Goal: Information Seeking & Learning: Check status

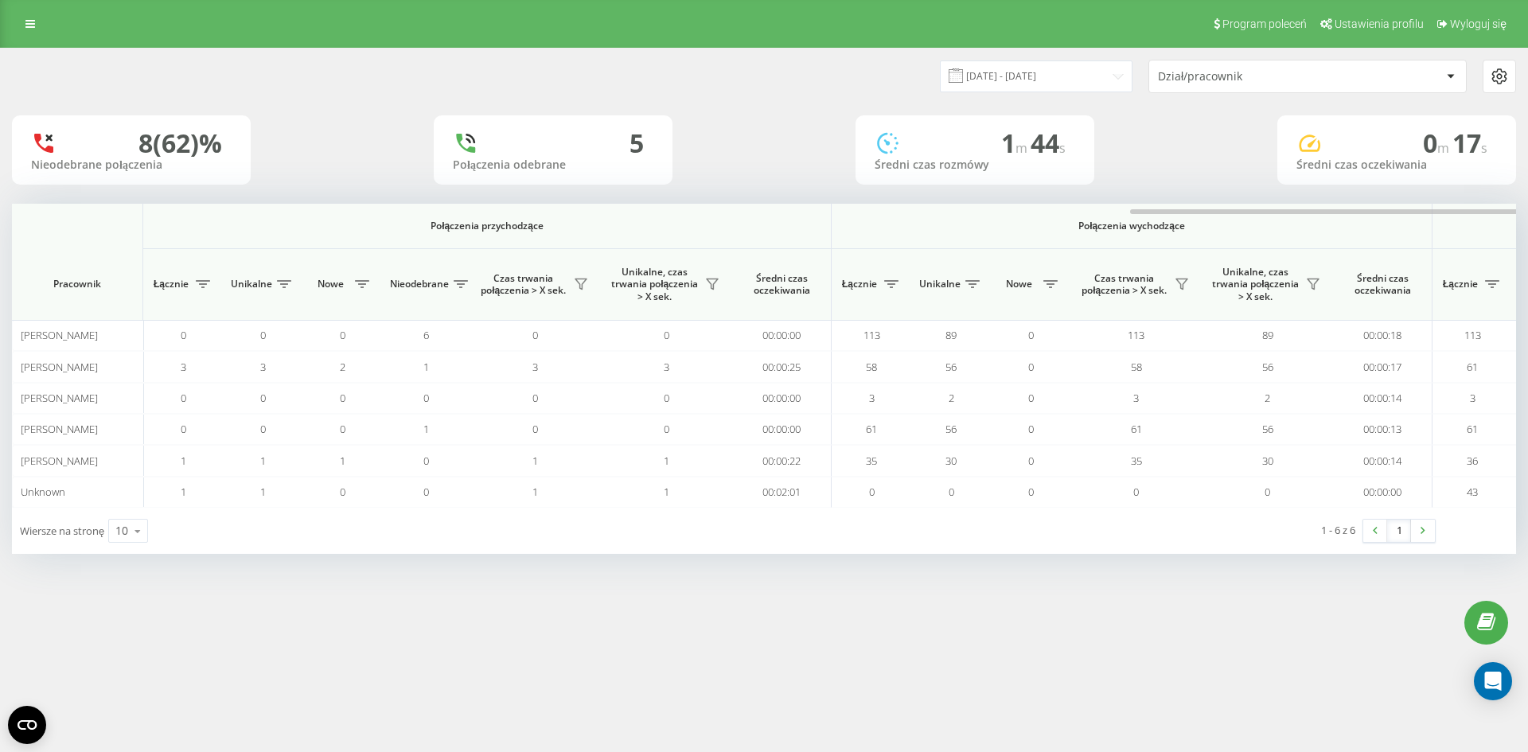
scroll to position [0, 667]
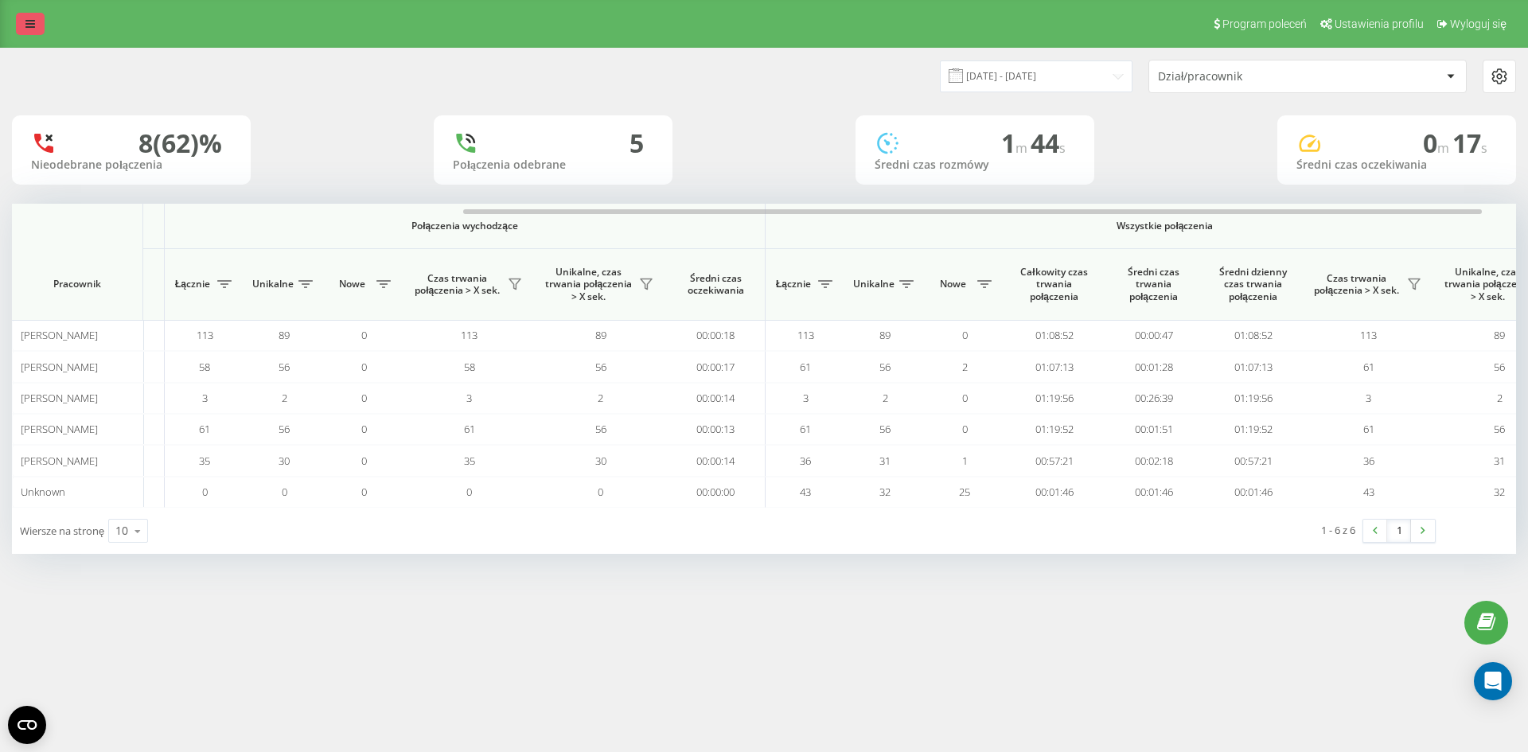
click at [39, 32] on link at bounding box center [30, 24] width 29 height 22
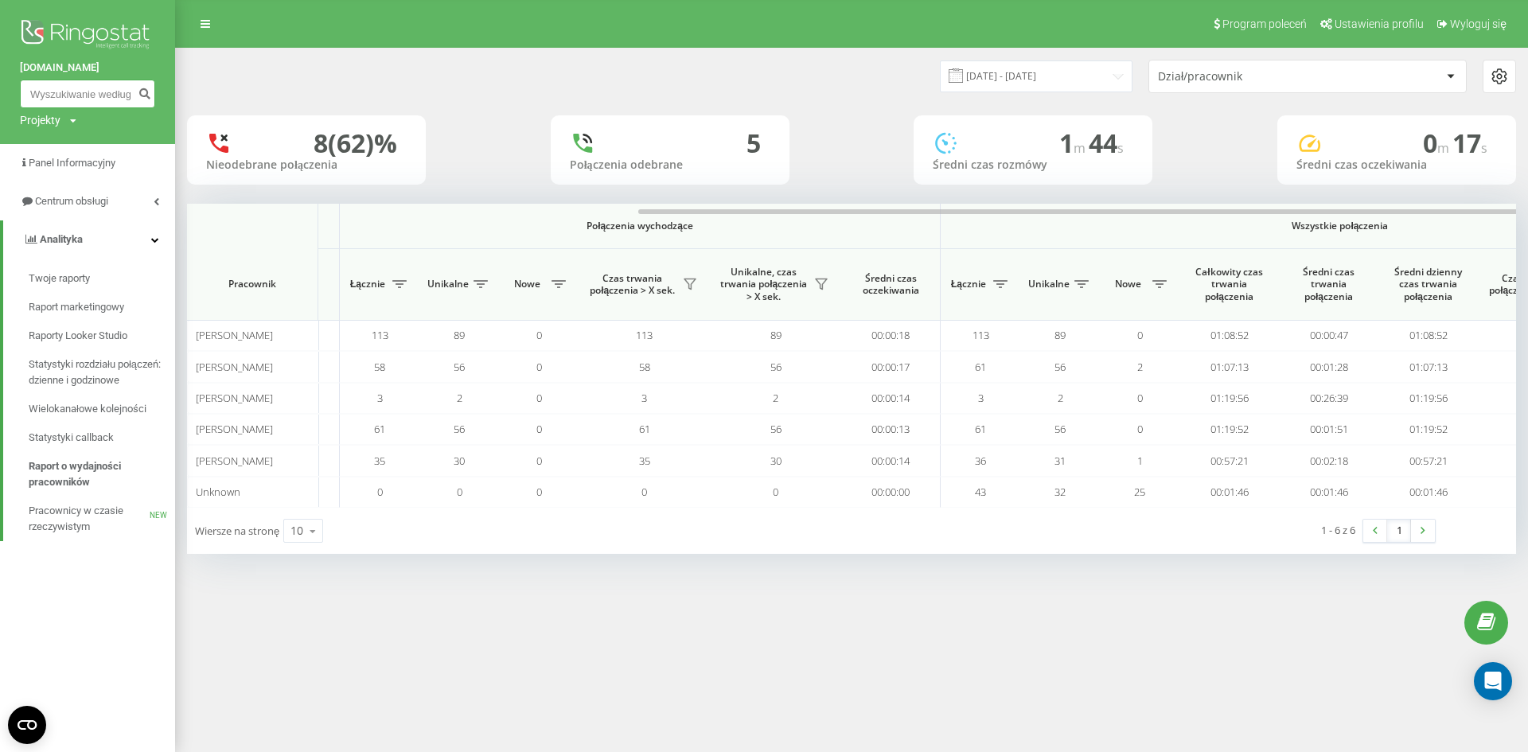
click at [83, 88] on input at bounding box center [87, 94] width 135 height 29
paste input "787645897"
type input "787645897"
click at [143, 96] on icon "submit" at bounding box center [145, 92] width 14 height 10
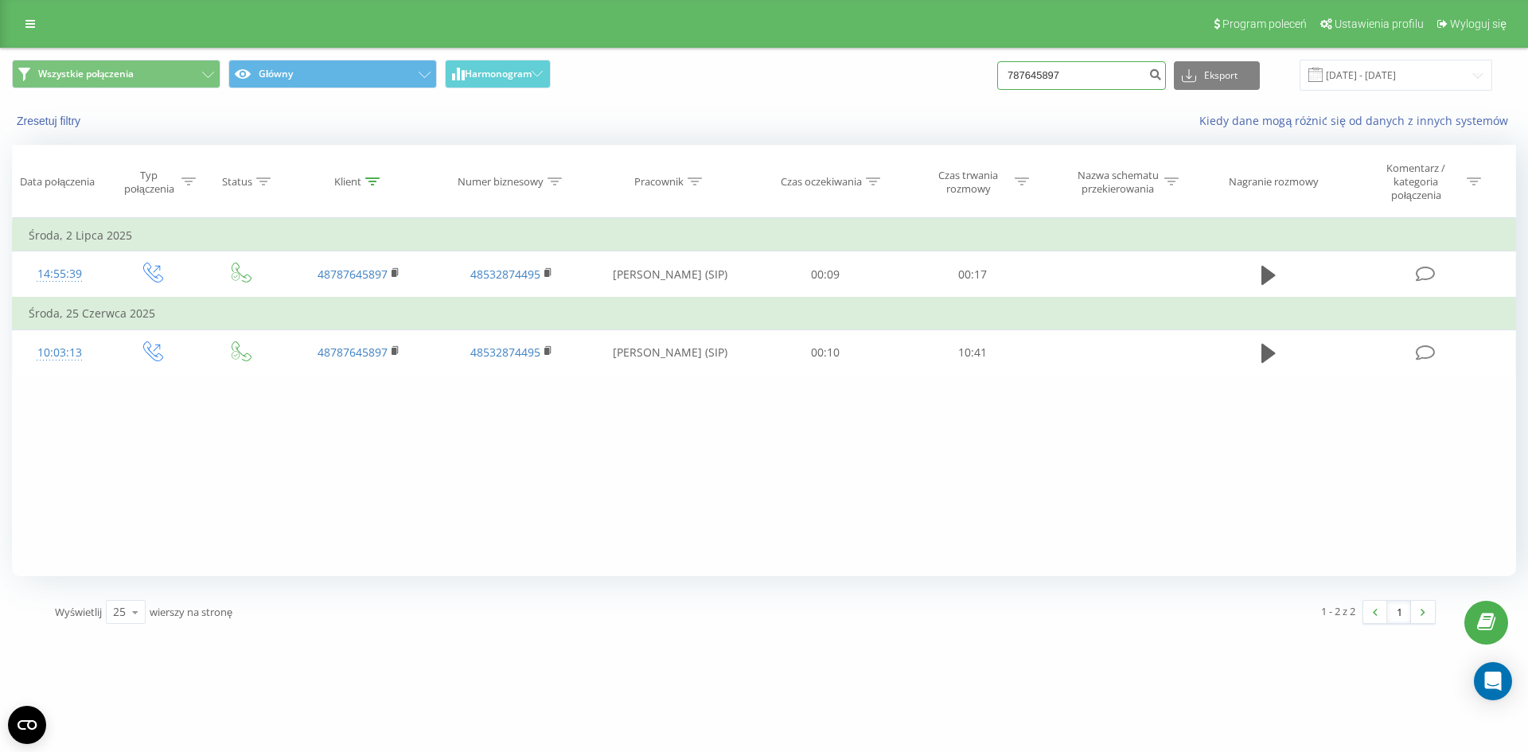
click at [1085, 73] on input "787645897" at bounding box center [1081, 75] width 169 height 29
click at [1086, 73] on input "787645897" at bounding box center [1081, 75] width 169 height 29
paste input "883006375"
type input "883006375"
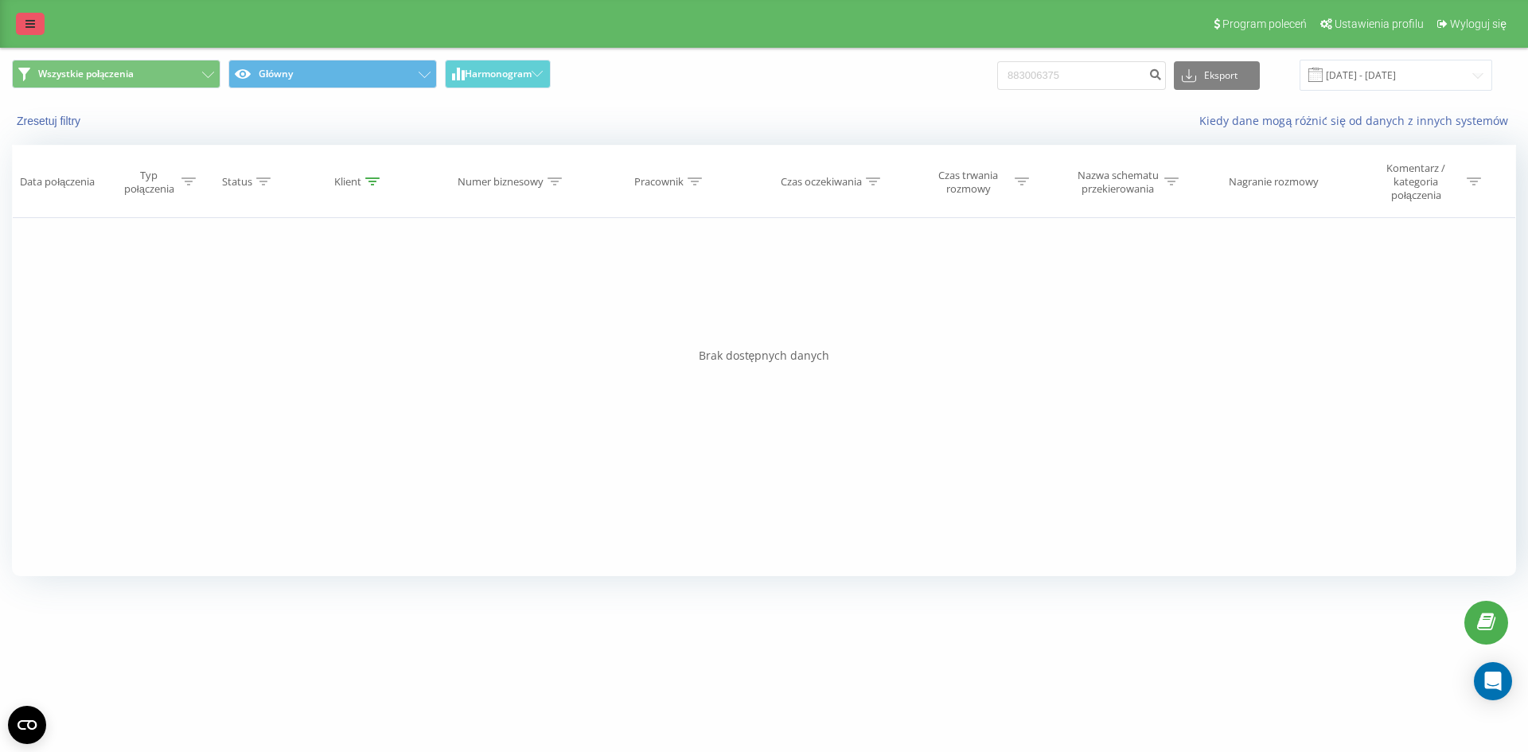
click at [23, 30] on link at bounding box center [30, 24] width 29 height 22
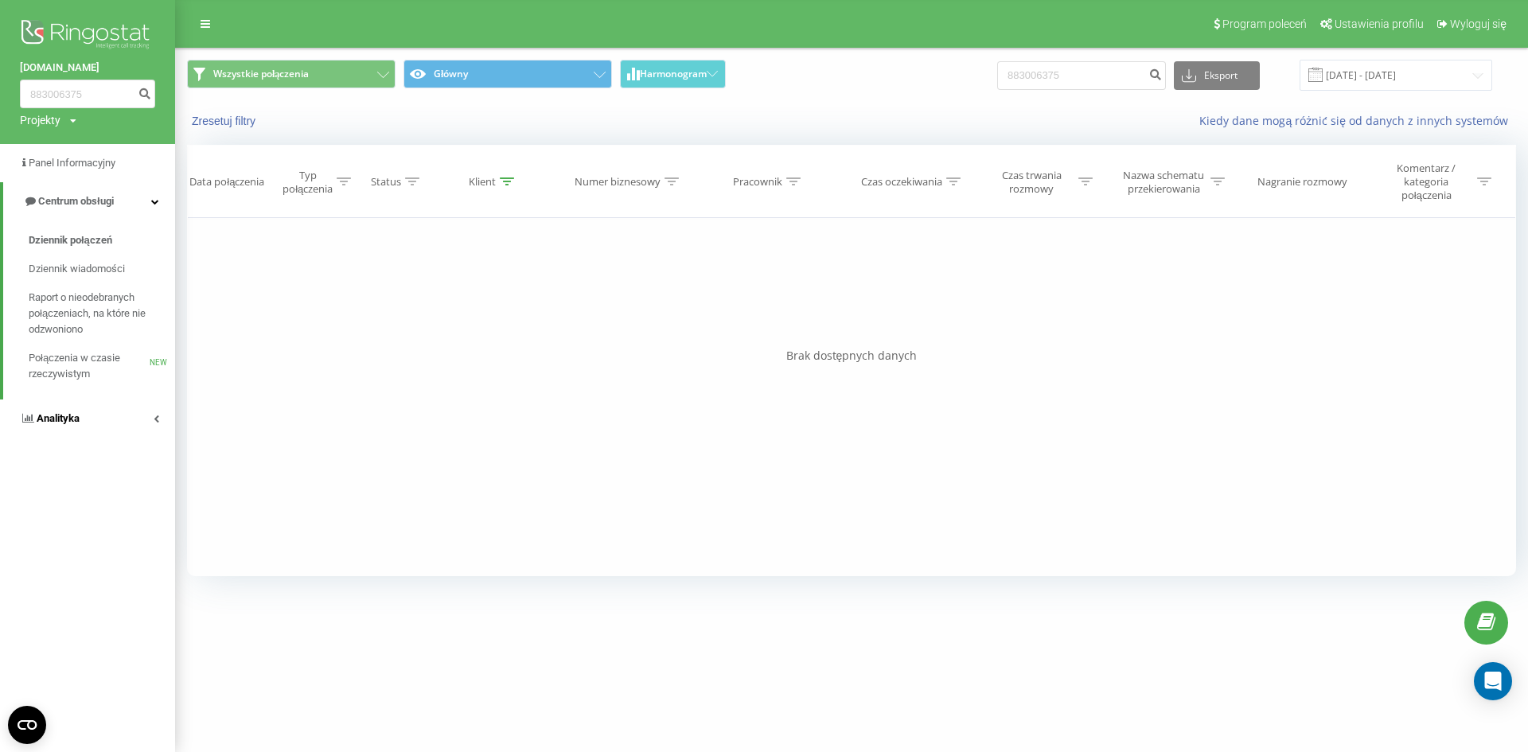
click at [89, 430] on link "Analityka" at bounding box center [87, 418] width 175 height 38
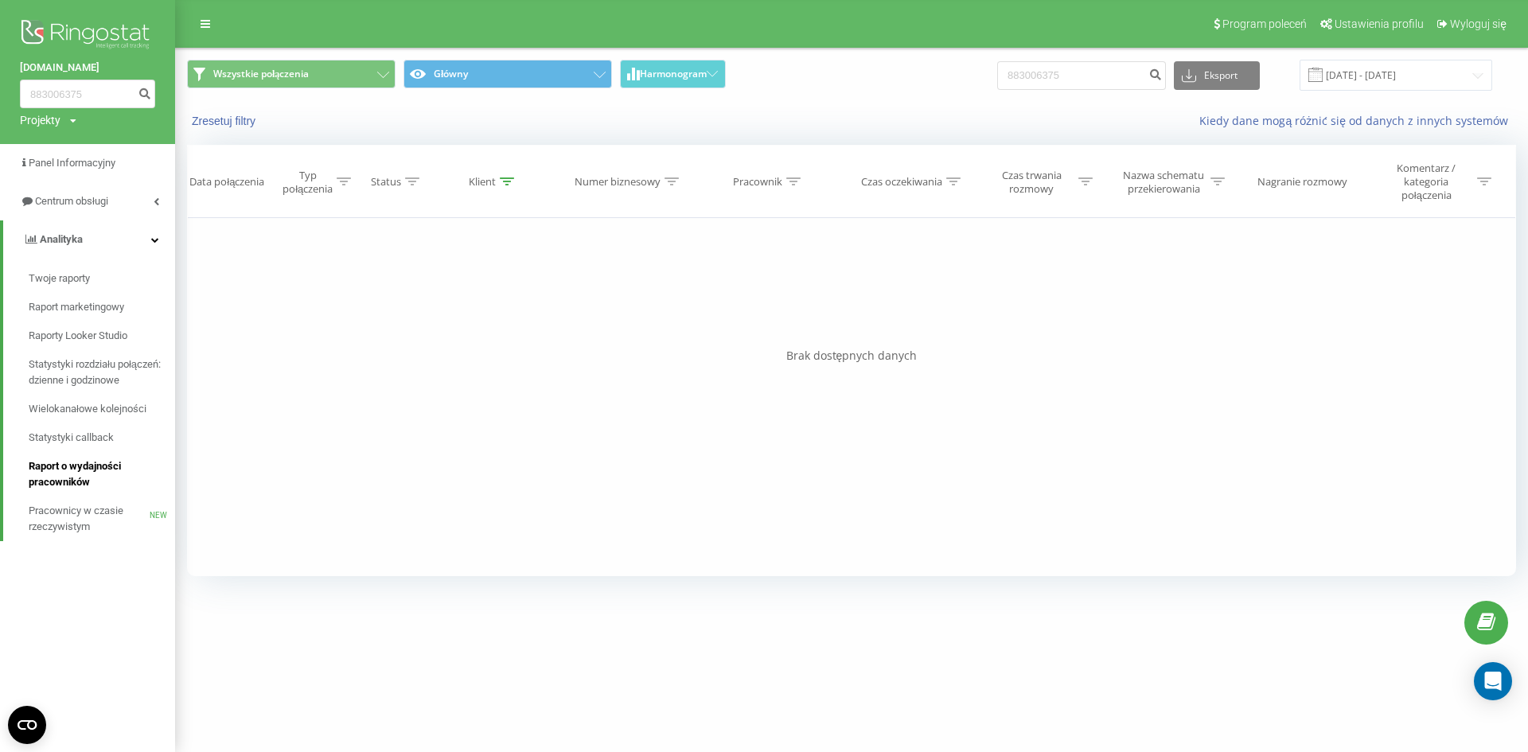
click at [84, 467] on span "Raport o wydajności pracowników" at bounding box center [98, 474] width 138 height 32
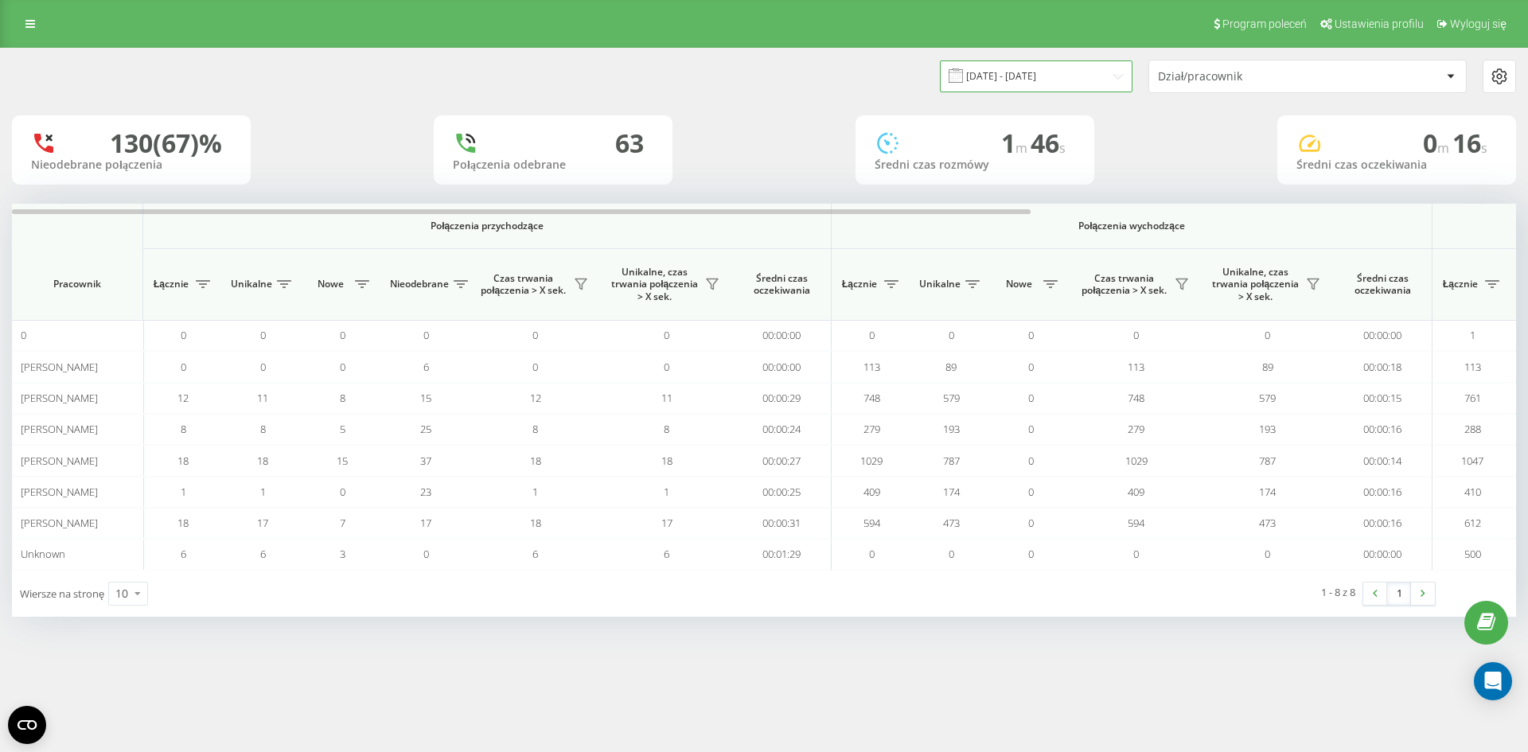
click at [1011, 74] on input "22.08.2025 - 22.09.2025" at bounding box center [1036, 75] width 193 height 31
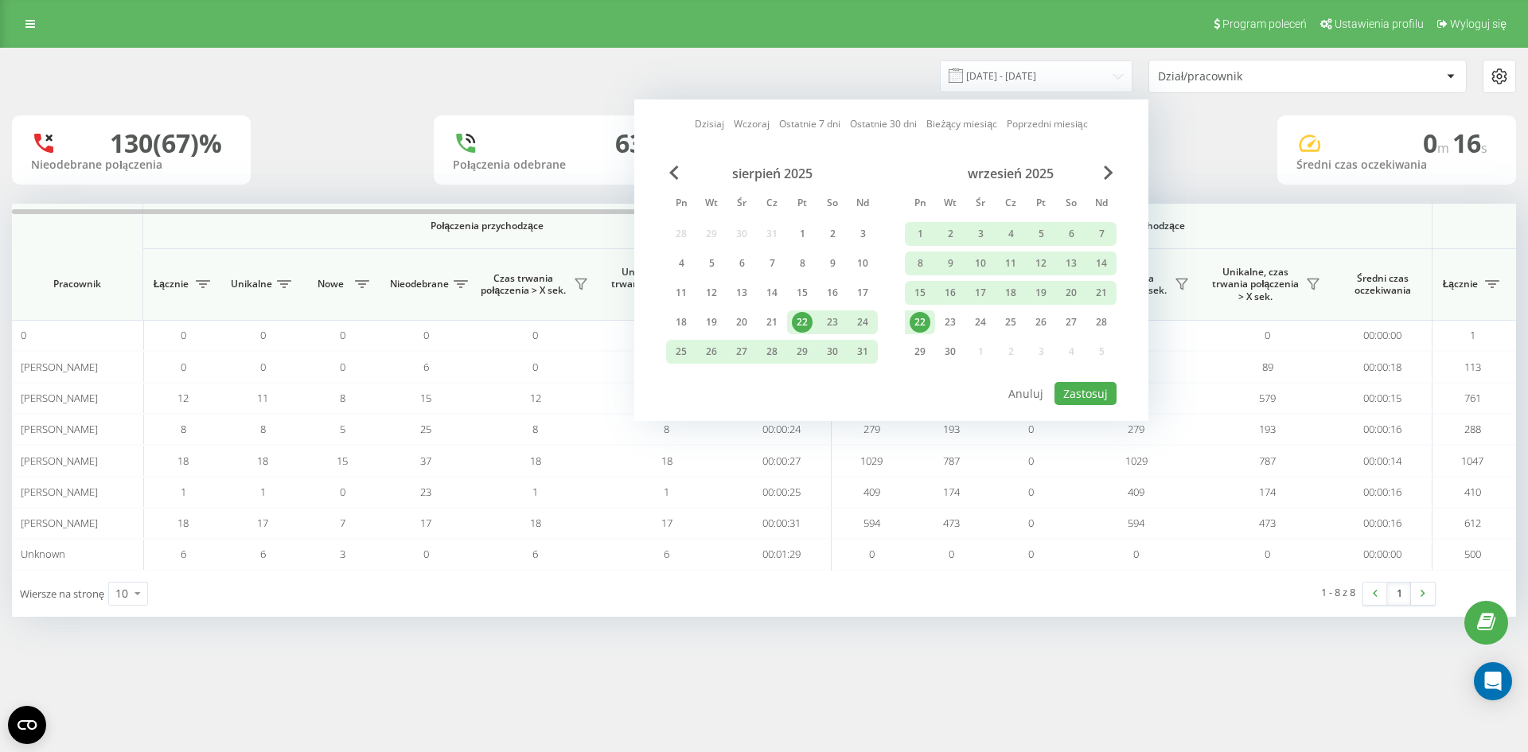
click at [910, 324] on div "22" at bounding box center [920, 322] width 21 height 21
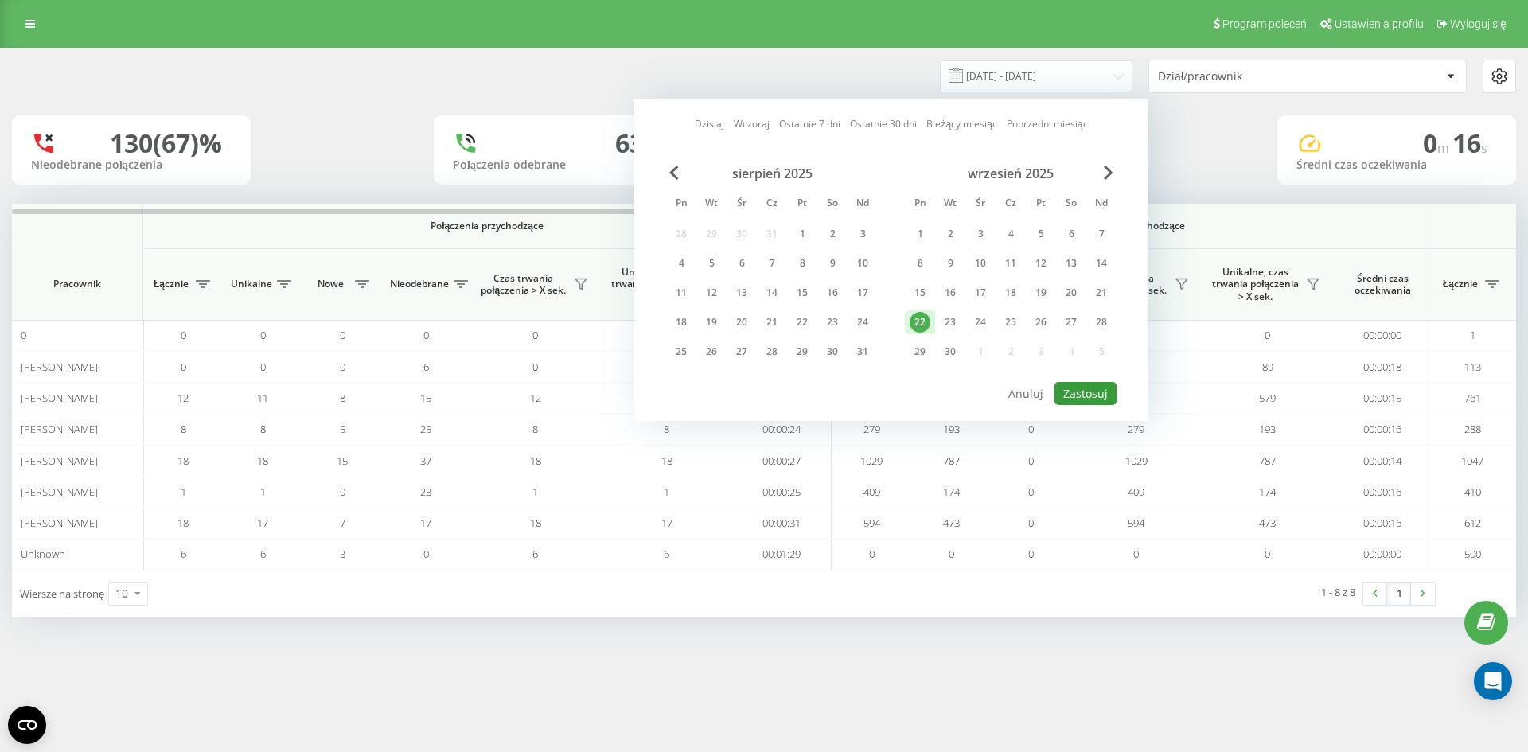
click at [1080, 397] on button "Zastosuj" at bounding box center [1085, 393] width 62 height 23
type input "22.09.2025 - 22.09.2025"
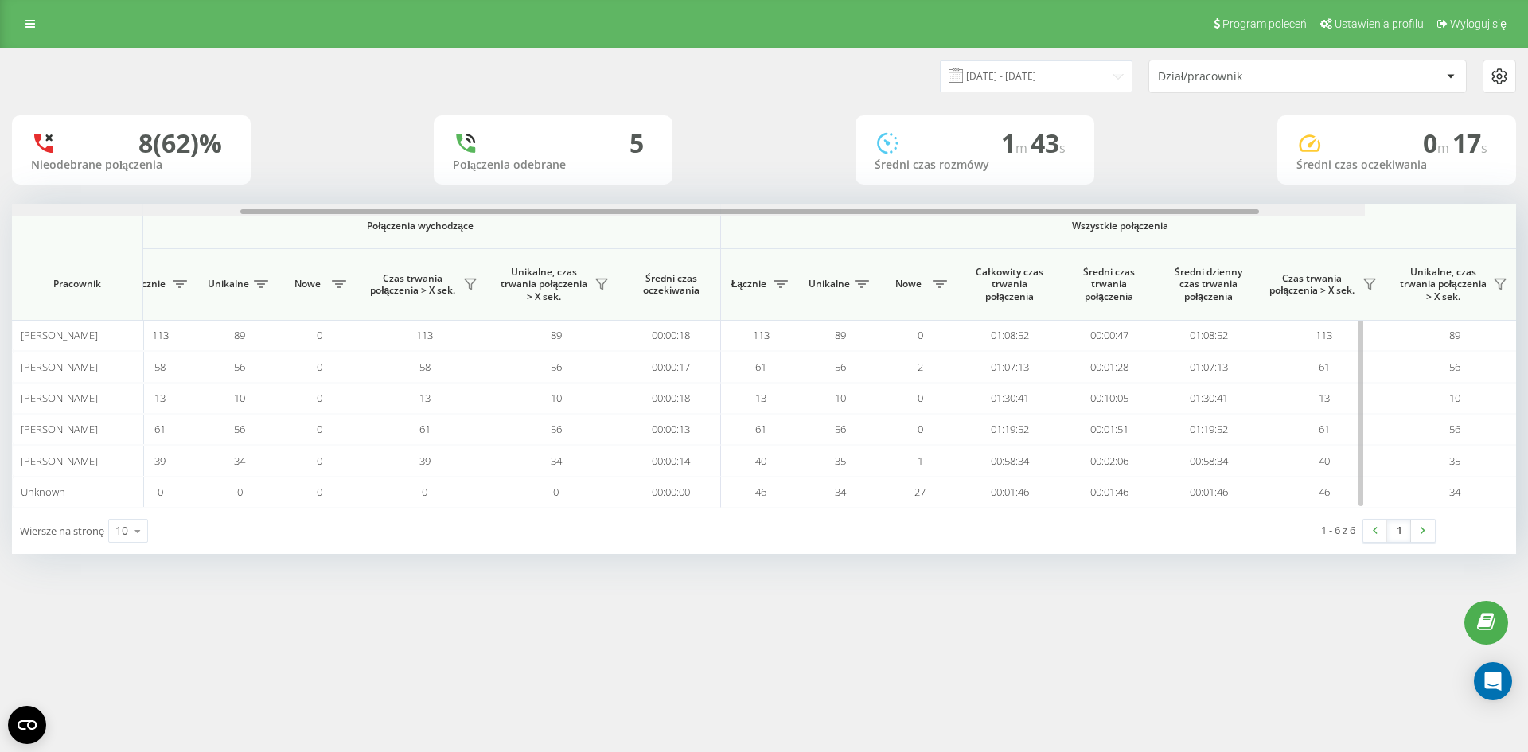
scroll to position [0, 716]
drag, startPoint x: 695, startPoint y: 212, endPoint x: 1220, endPoint y: 259, distance: 527.3
click at [1220, 259] on div "Połączenia przychodzące Połączenia wychodzące Wszystkie połączenia Pracownik Łą…" at bounding box center [764, 356] width 1504 height 304
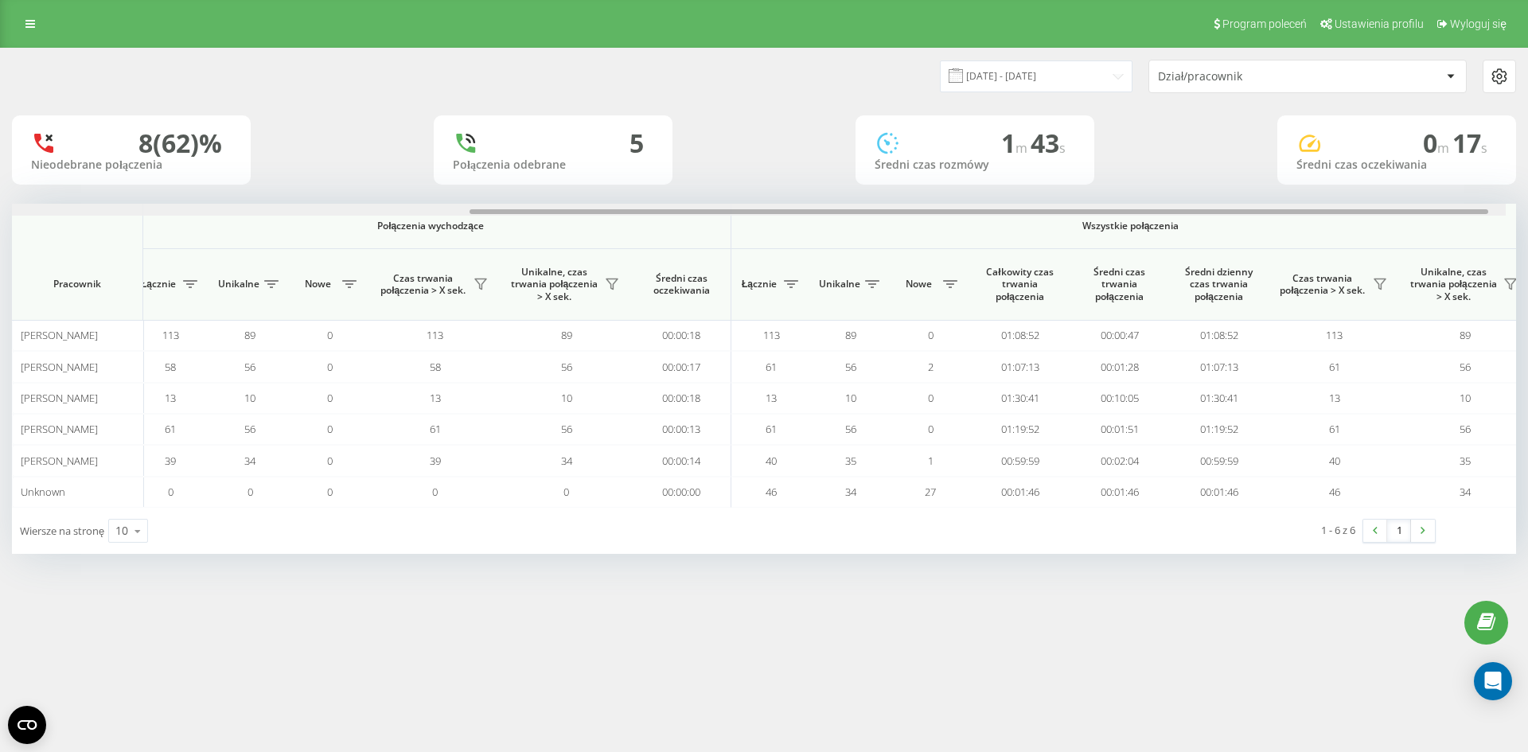
scroll to position [0, 716]
drag, startPoint x: 815, startPoint y: 211, endPoint x: 1527, endPoint y: 188, distance: 712.6
click at [1527, 188] on div "[DATE] - [DATE] Dział/pracownik 8 (62)% Nieodebrane połączenia 5 Połączenia ode…" at bounding box center [764, 317] width 1528 height 538
